Goal: Information Seeking & Learning: Find specific page/section

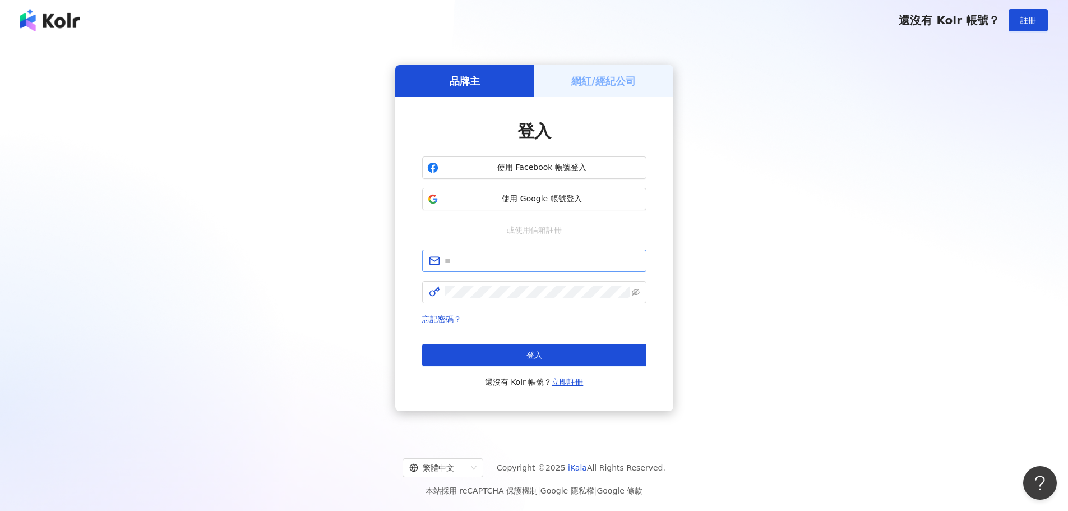
type input "**********"
click at [532, 359] on span "登入" at bounding box center [535, 354] width 16 height 9
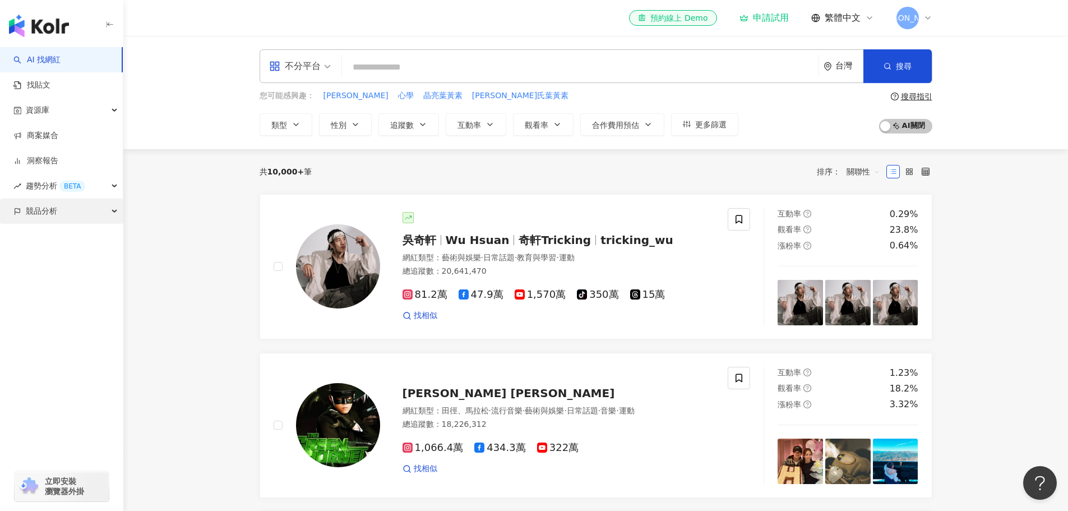
click at [68, 207] on div "競品分析" at bounding box center [61, 210] width 123 height 25
click at [67, 239] on link "品牌帳號分析" at bounding box center [50, 236] width 47 height 11
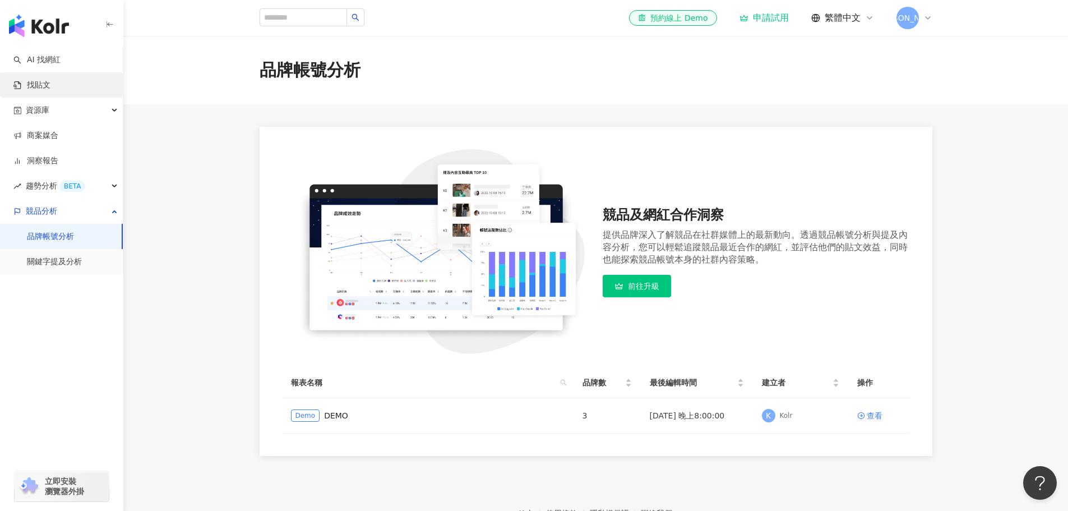
click at [50, 89] on link "找貼文" at bounding box center [31, 85] width 37 height 11
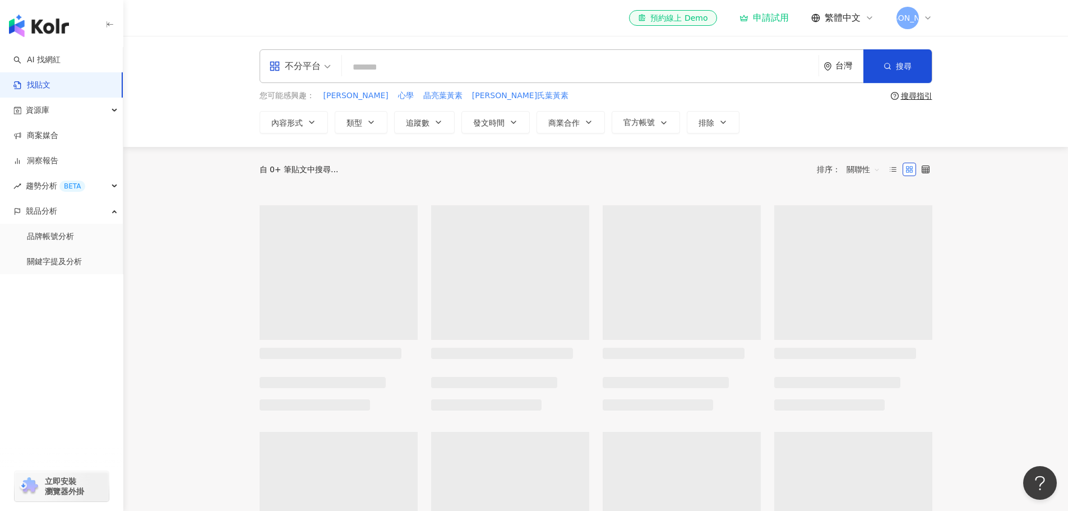
click at [389, 66] on input "search" at bounding box center [581, 67] width 468 height 24
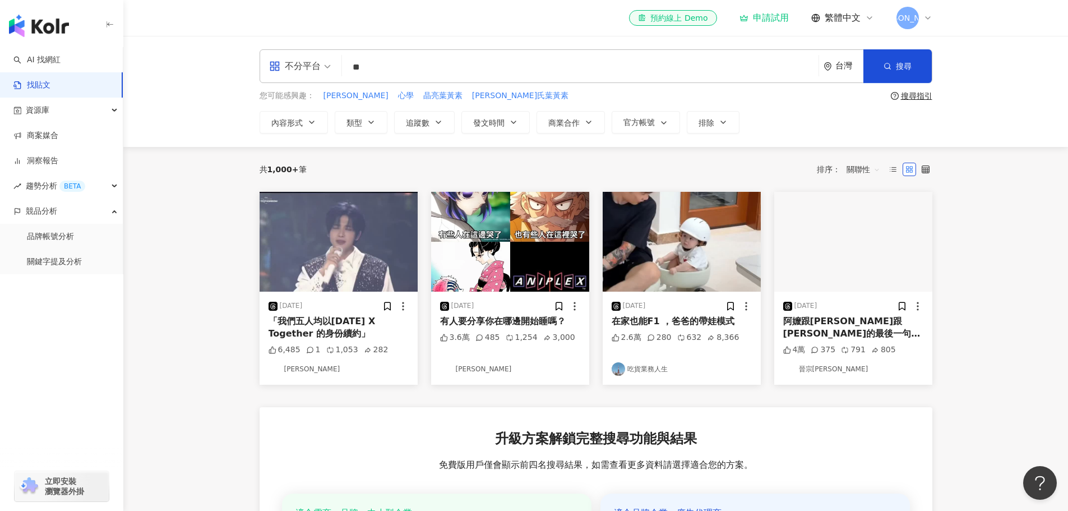
type input "*"
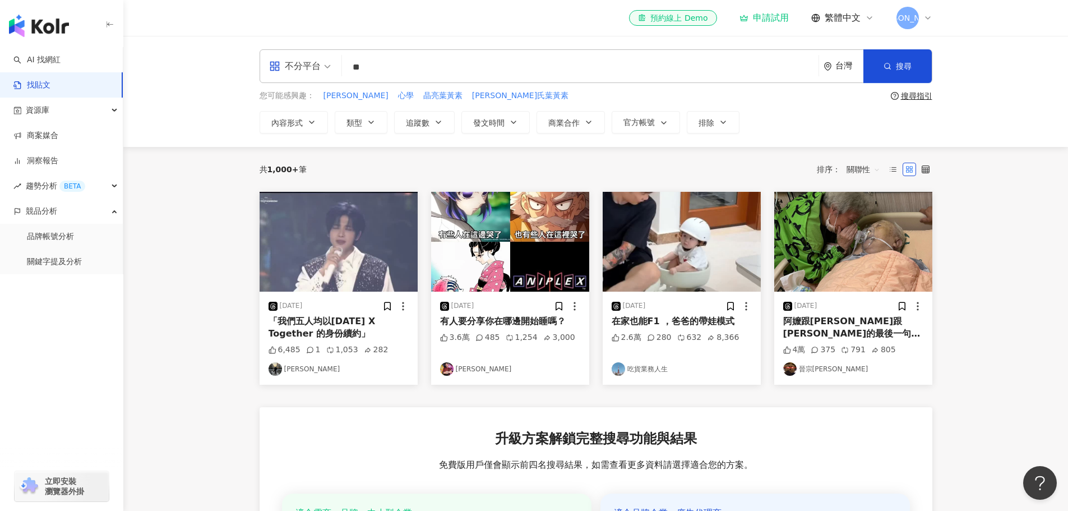
type input "*"
type input "****"
drag, startPoint x: 915, startPoint y: 61, endPoint x: 940, endPoint y: 67, distance: 26.7
click at [931, 64] on button "搜尋" at bounding box center [897, 66] width 68 height 34
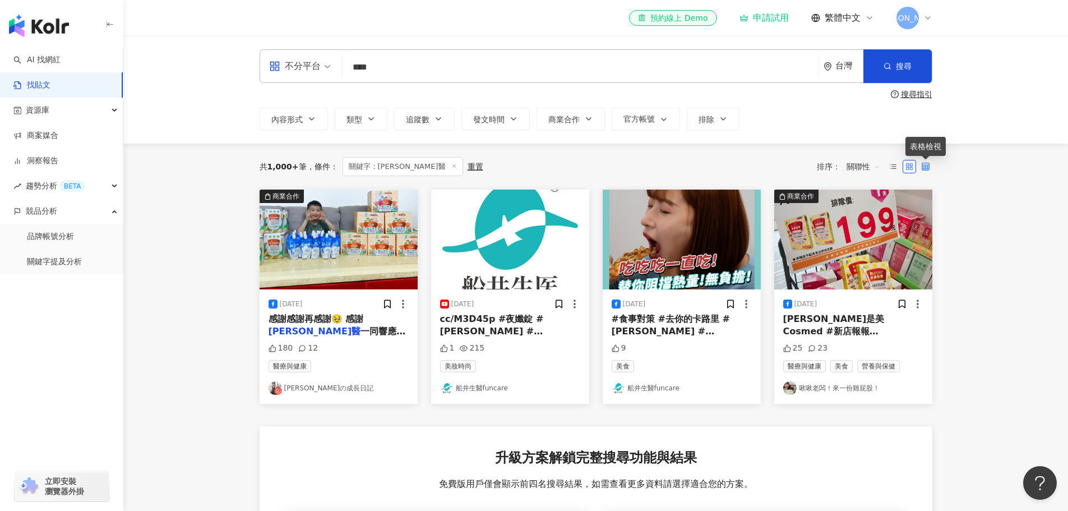
click at [926, 168] on icon at bounding box center [926, 167] width 8 height 8
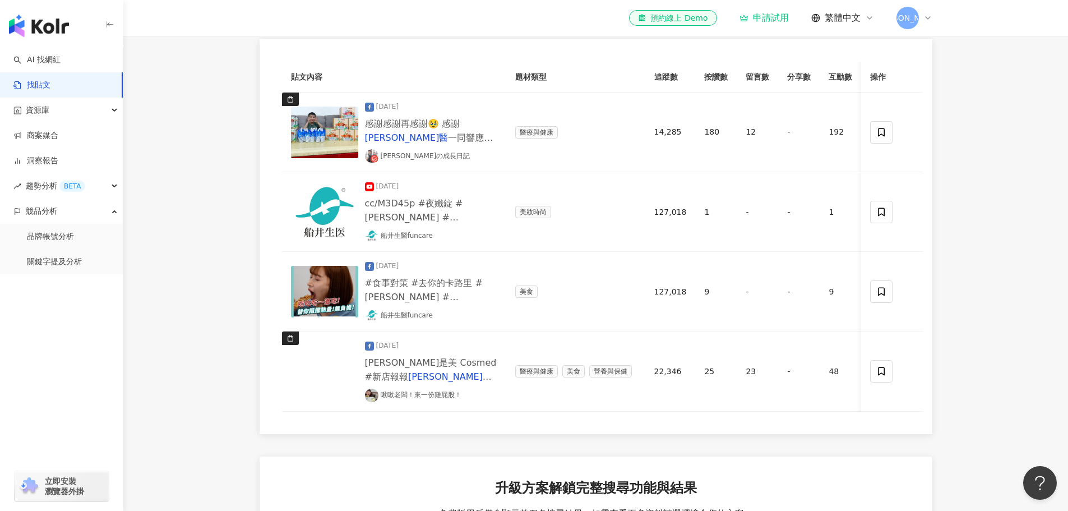
scroll to position [56, 0]
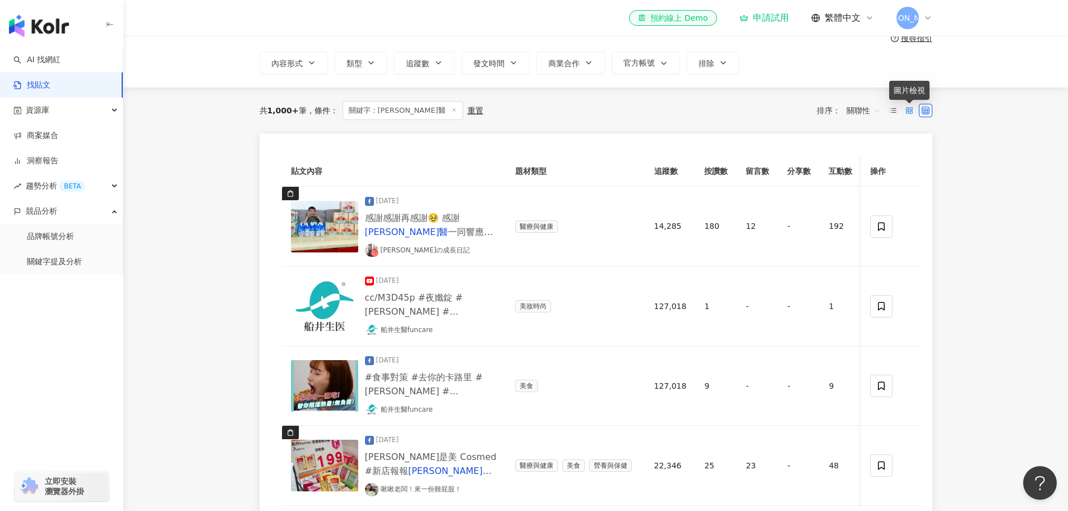
click at [907, 113] on icon at bounding box center [910, 111] width 8 height 8
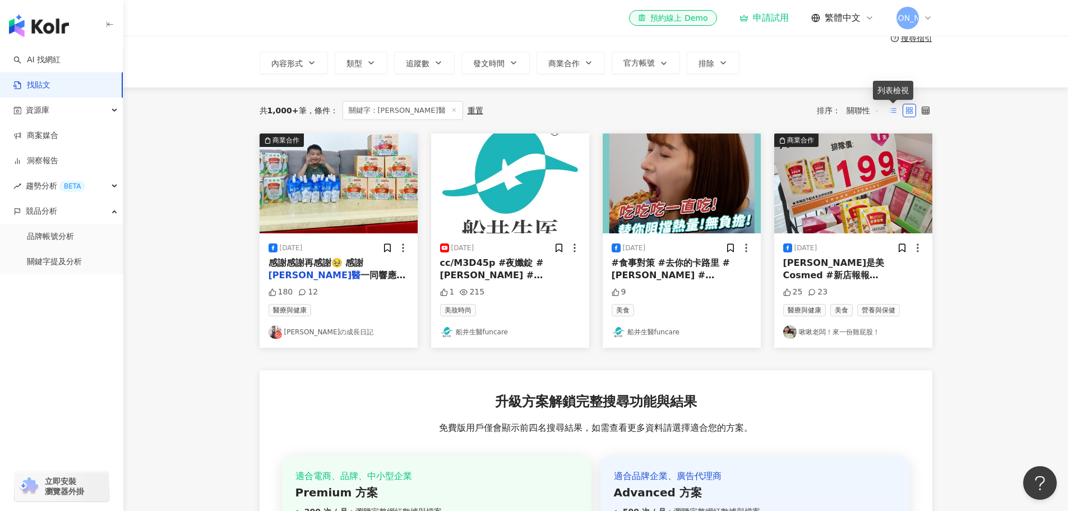
click at [892, 113] on line at bounding box center [894, 113] width 4 height 0
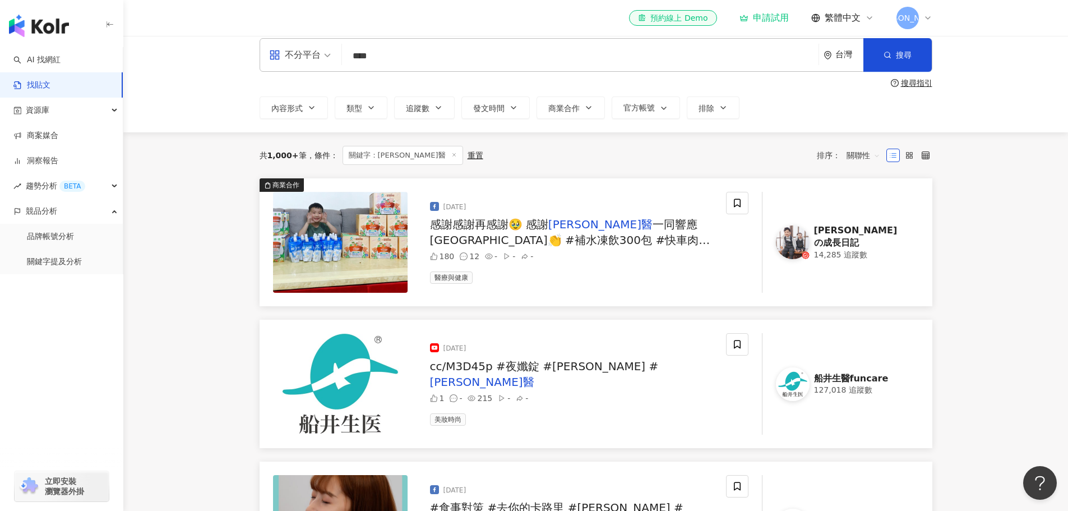
scroll to position [0, 0]
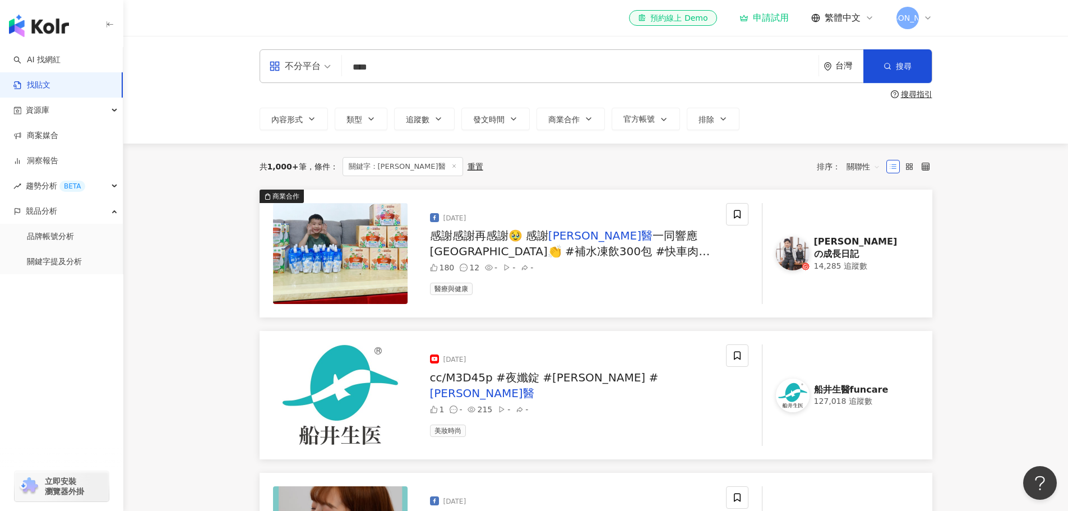
drag, startPoint x: 437, startPoint y: 77, endPoint x: 265, endPoint y: 62, distance: 172.8
click at [260, 62] on div "不分平台 船井生醫 **** 台灣 搜尋" at bounding box center [596, 66] width 673 height 34
click at [57, 61] on link "AI 找網紅" at bounding box center [36, 59] width 47 height 11
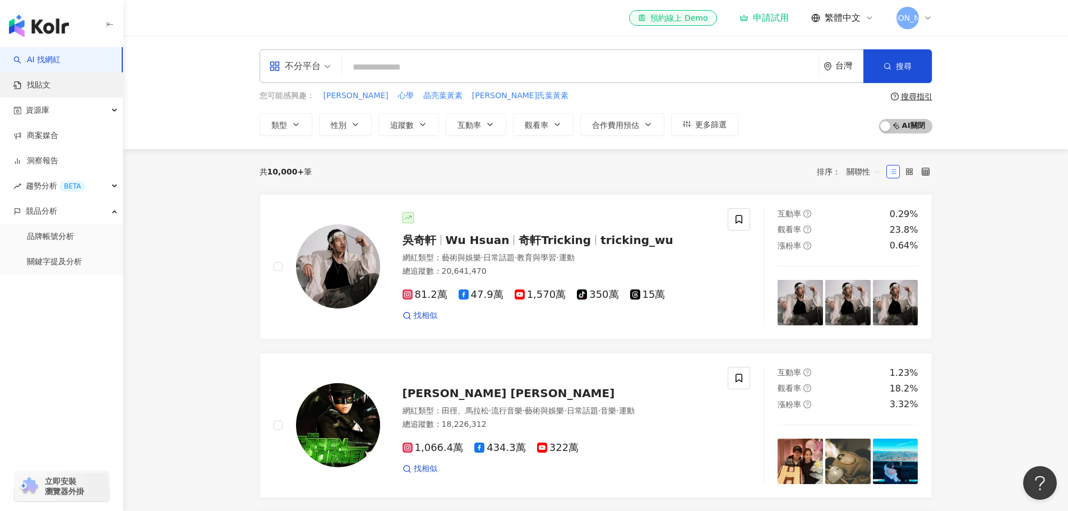
click at [42, 89] on link "找貼文" at bounding box center [31, 85] width 37 height 11
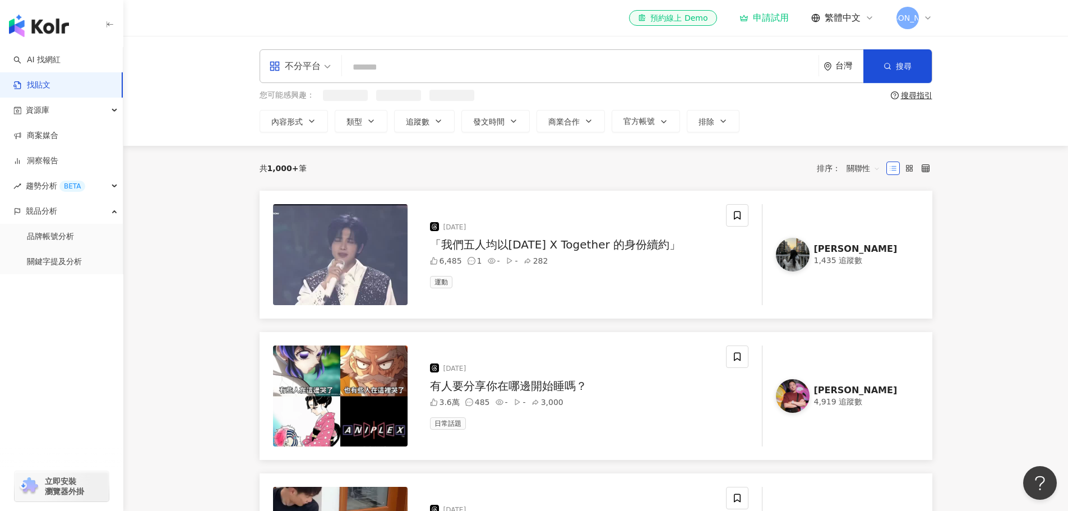
click at [393, 72] on input "search" at bounding box center [581, 67] width 468 height 24
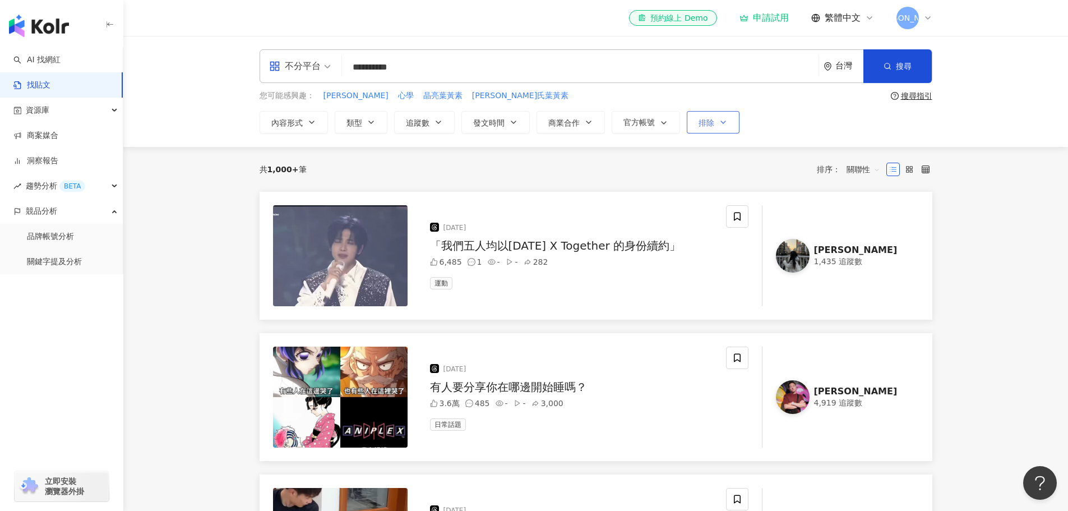
type input "**********"
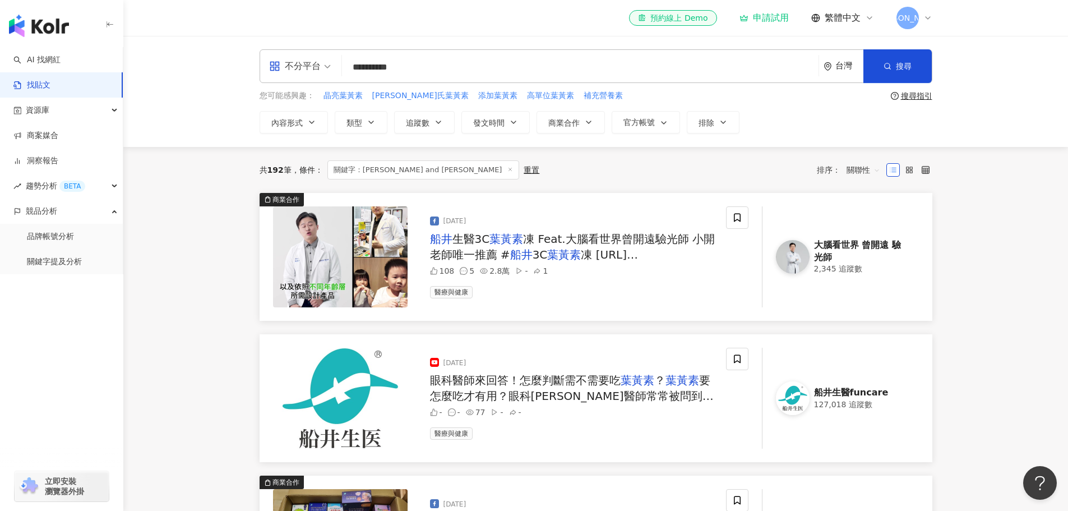
drag, startPoint x: 445, startPoint y: 63, endPoint x: 251, endPoint y: 78, distance: 194.6
click at [238, 76] on div "**********" at bounding box center [596, 91] width 718 height 84
drag, startPoint x: 50, startPoint y: 62, endPoint x: 94, endPoint y: 70, distance: 43.9
click at [51, 62] on link "AI 找網紅" at bounding box center [36, 59] width 47 height 11
